Goal: Download file/media

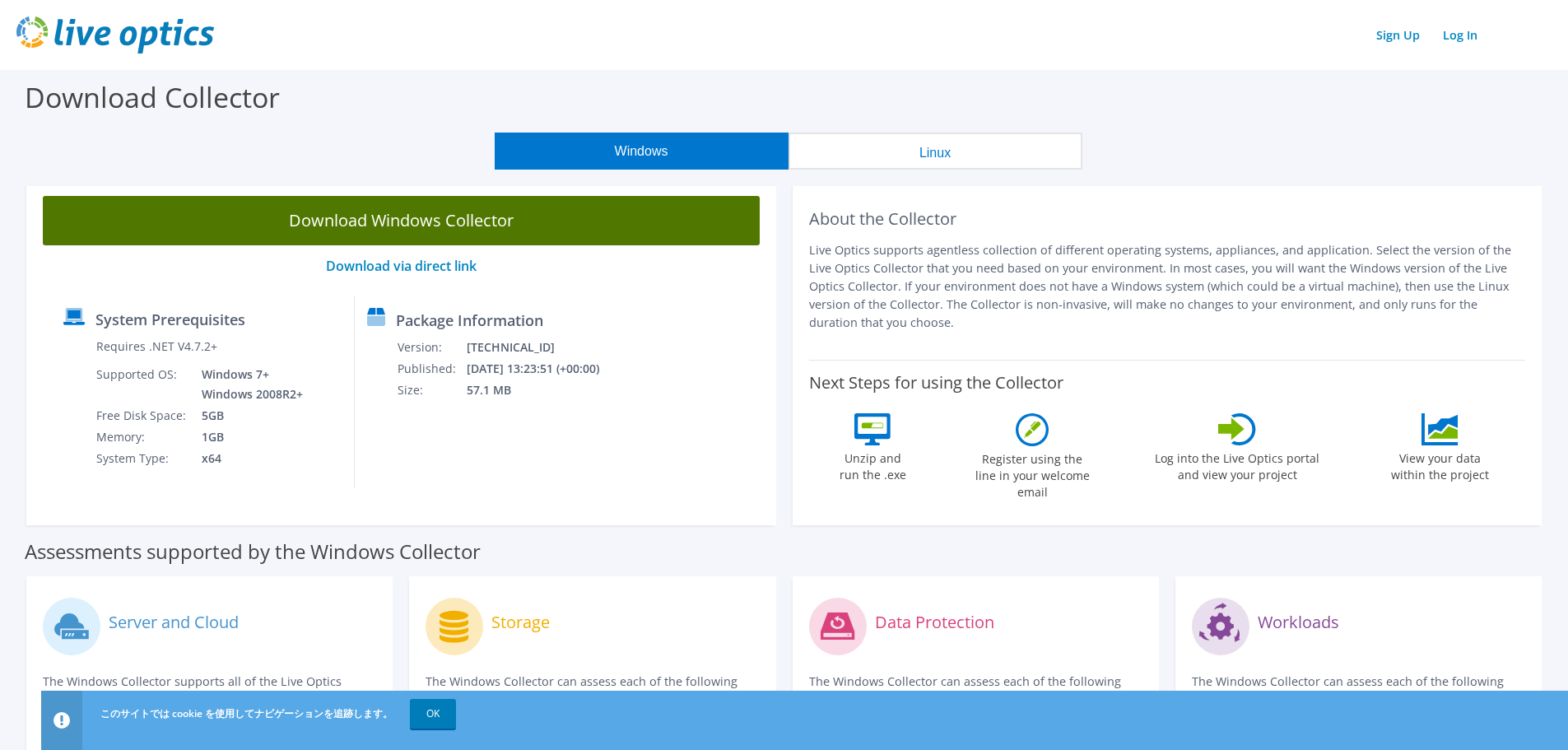
click at [636, 212] on link "Download Windows Collector" at bounding box center [401, 220] width 716 height 50
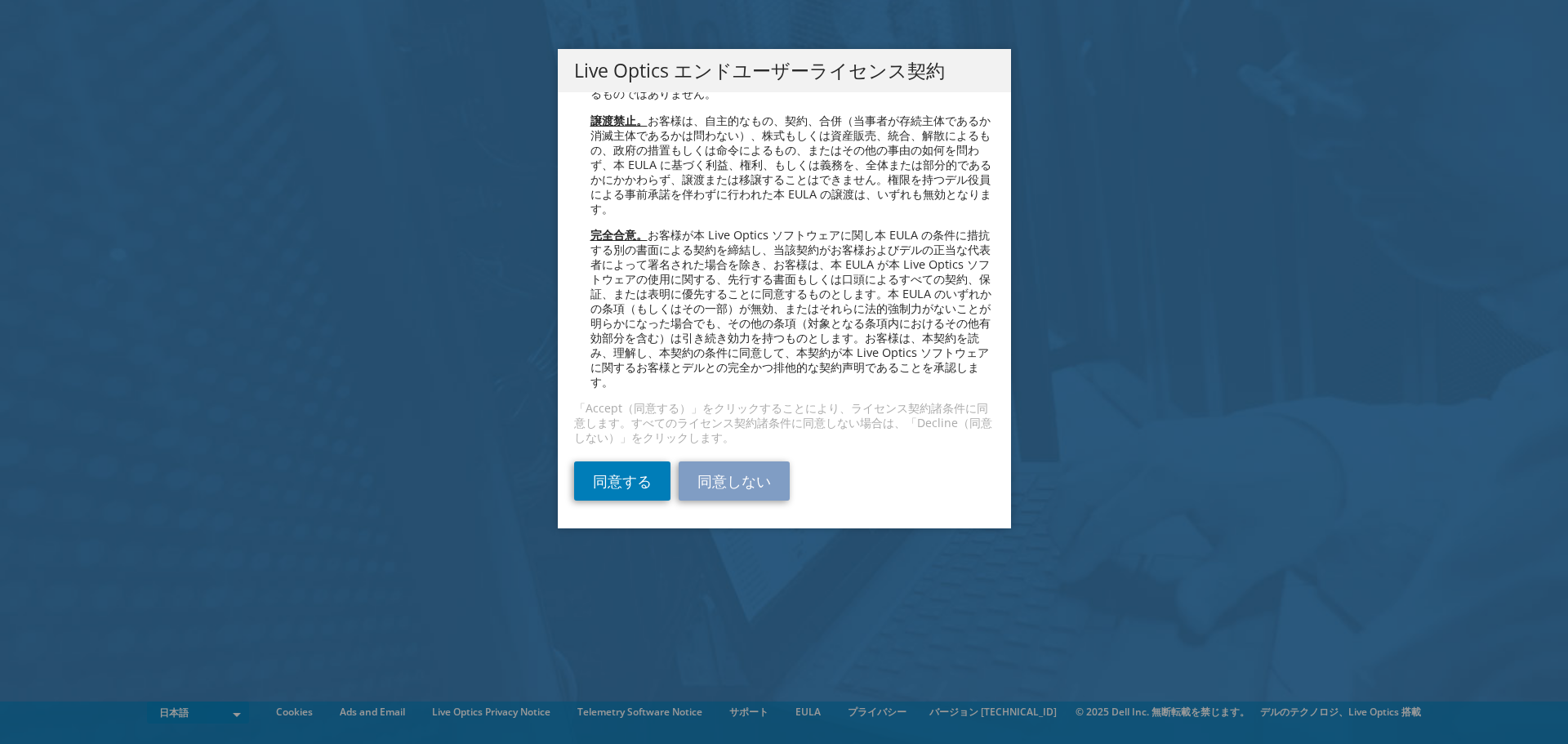
scroll to position [5968, 0]
click at [617, 476] on link "同意する" at bounding box center [622, 481] width 97 height 39
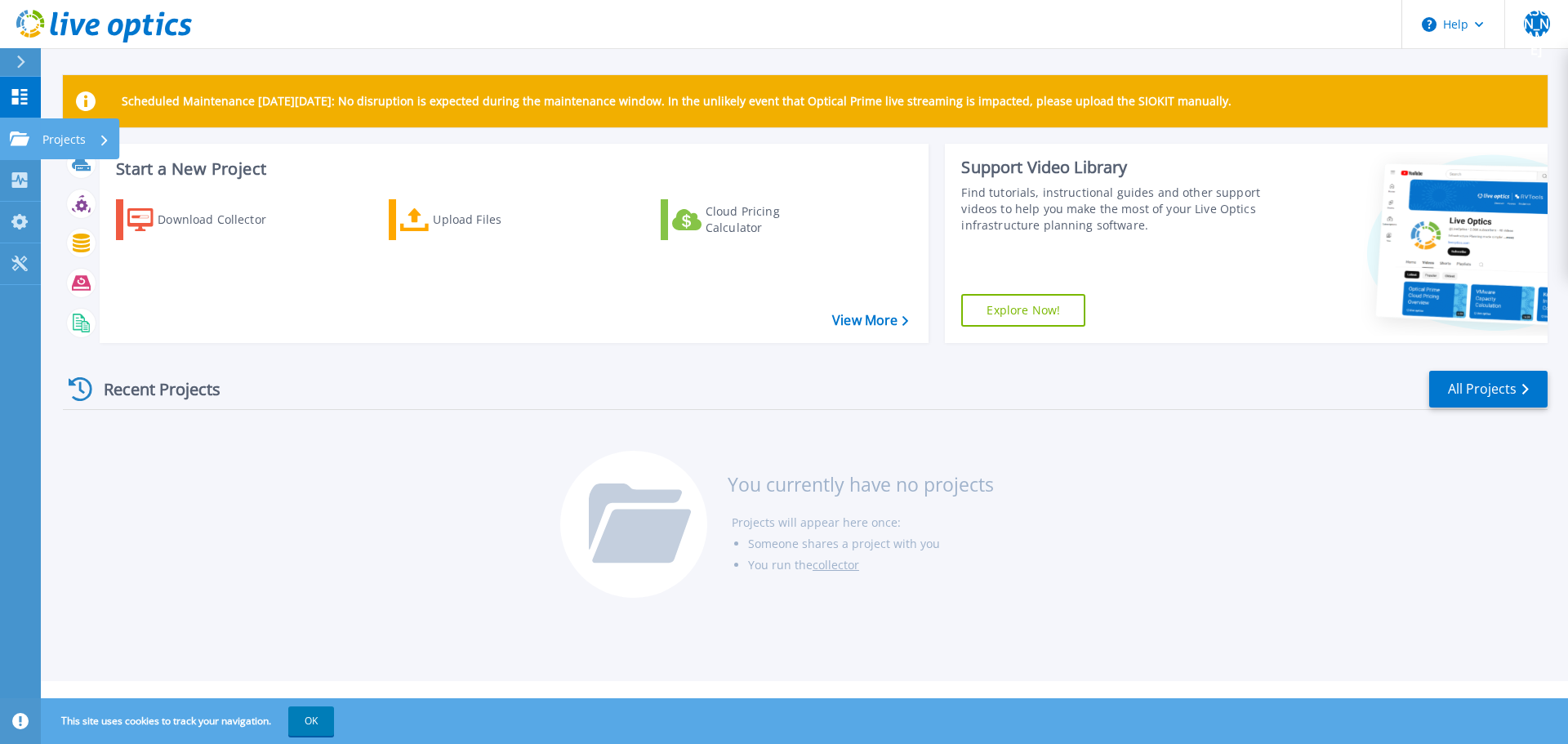
click at [20, 139] on icon at bounding box center [19, 139] width 19 height 14
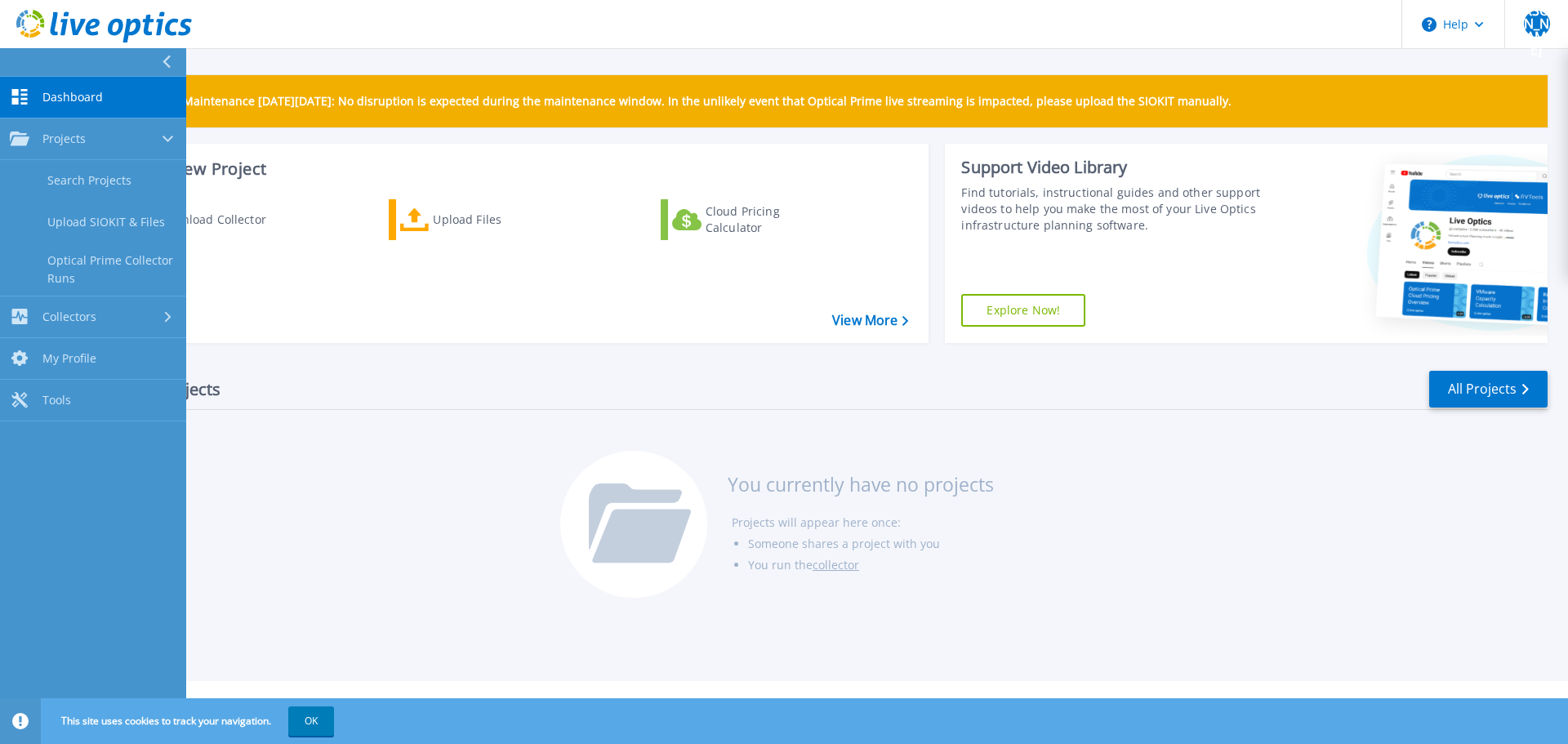
click at [71, 92] on span "Dashboard" at bounding box center [72, 97] width 61 height 15
